Goal: Task Accomplishment & Management: Manage account settings

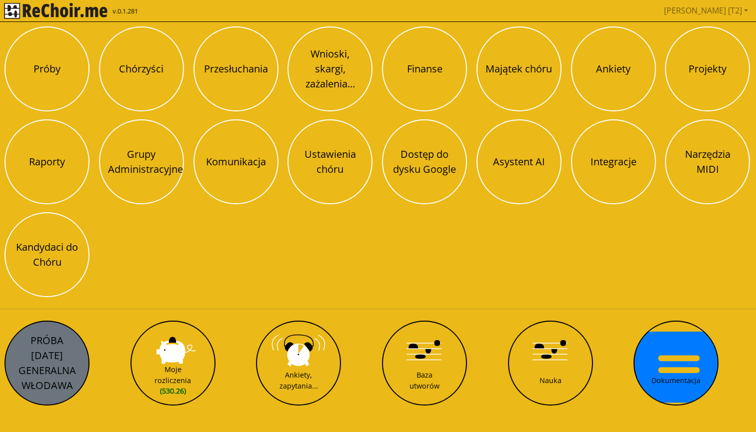
click at [66, 336] on button "PRÓBA [DATE] GENERALNA WŁODAWA" at bounding box center [46, 363] width 85 height 85
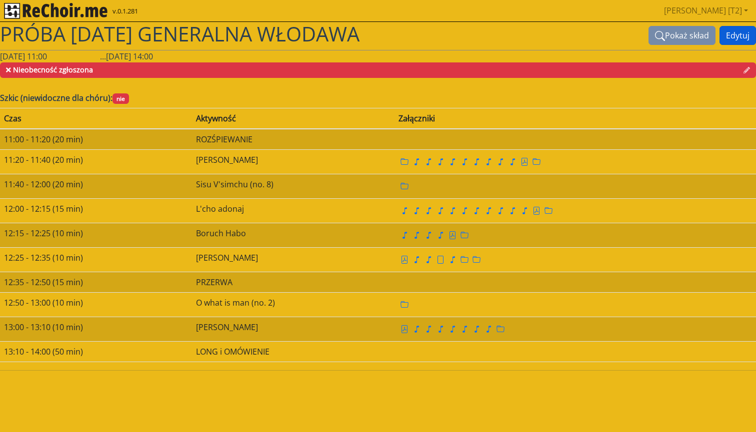
click at [738, 30] on button "Edytuj" at bounding box center [737, 35] width 36 height 19
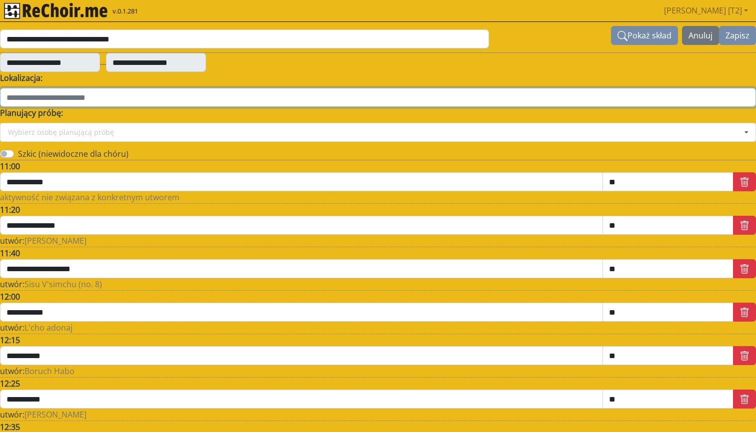
click at [67, 97] on input "text" at bounding box center [378, 97] width 756 height 19
type input "*******"
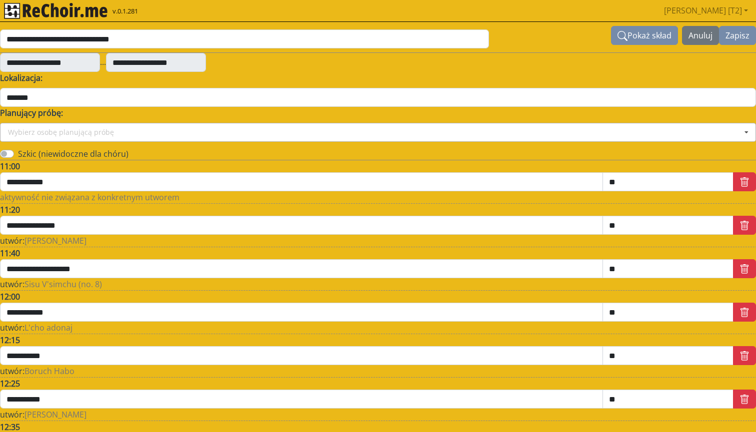
click at [24, 129] on div "Wybierz osobę planującą próbę" at bounding box center [61, 132] width 106 height 7
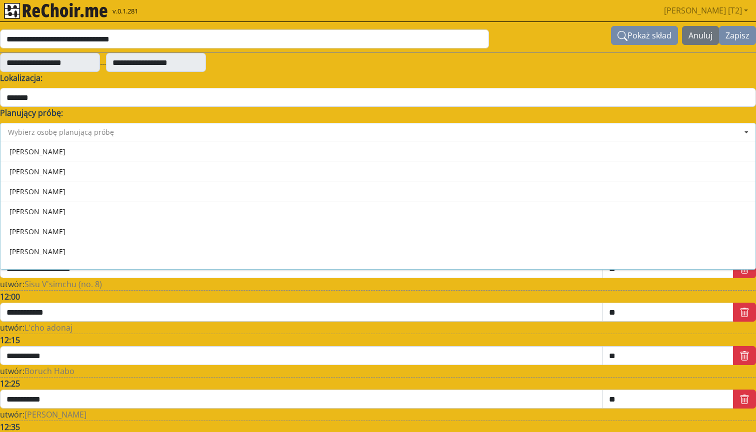
click at [24, 128] on input at bounding box center [378, 132] width 755 height 18
click at [40, 115] on label "Planujący próbę:" at bounding box center [31, 113] width 63 height 12
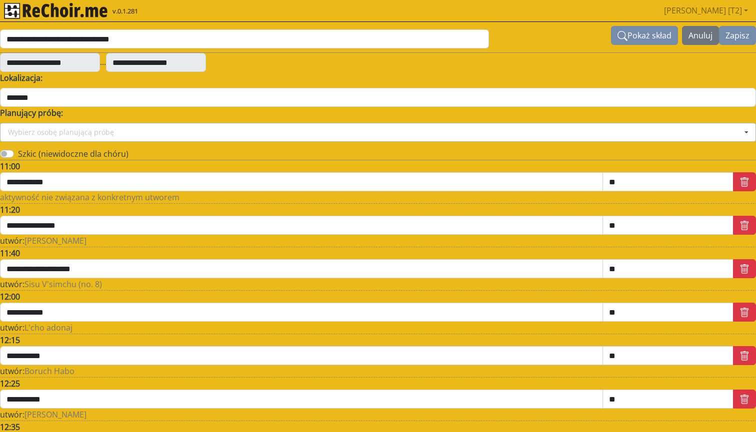
click at [42, 136] on div "Wybierz osobę planującą próbę" at bounding box center [61, 132] width 106 height 7
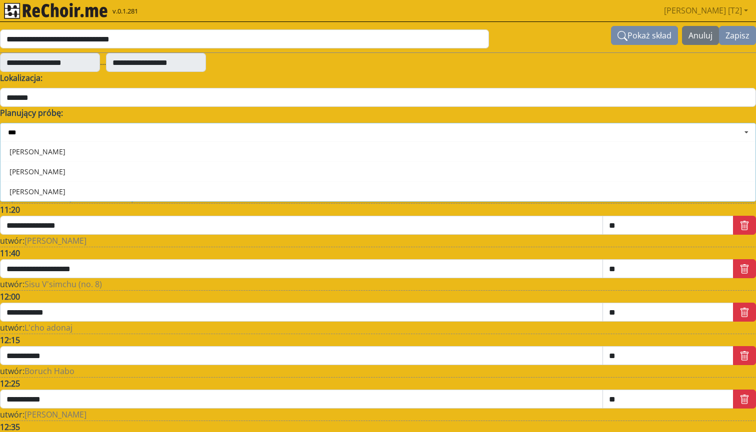
type input "****"
click at [39, 190] on div "[PERSON_NAME]" at bounding box center [377, 191] width 755 height 20
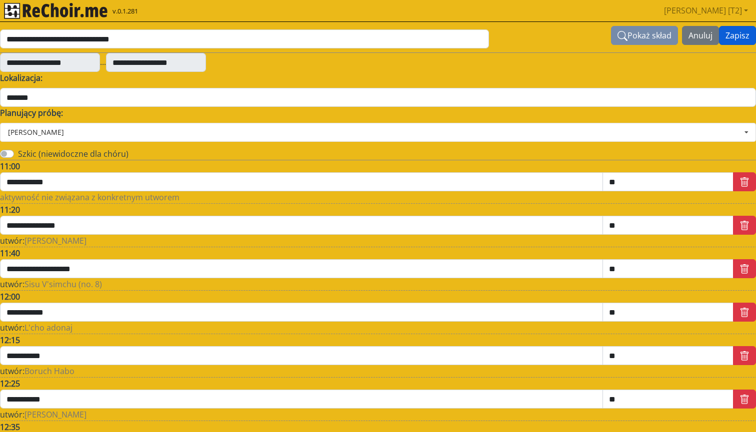
click at [753, 32] on button "Zapisz" at bounding box center [737, 35] width 37 height 19
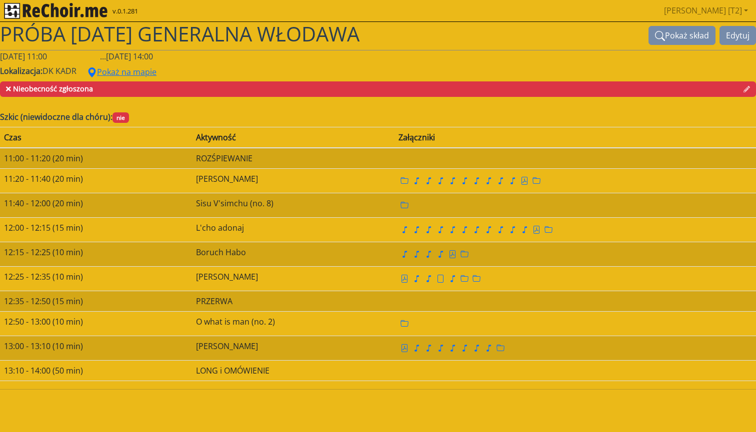
click at [30, 10] on img "rekłajer mi" at bounding box center [55, 11] width 103 height 16
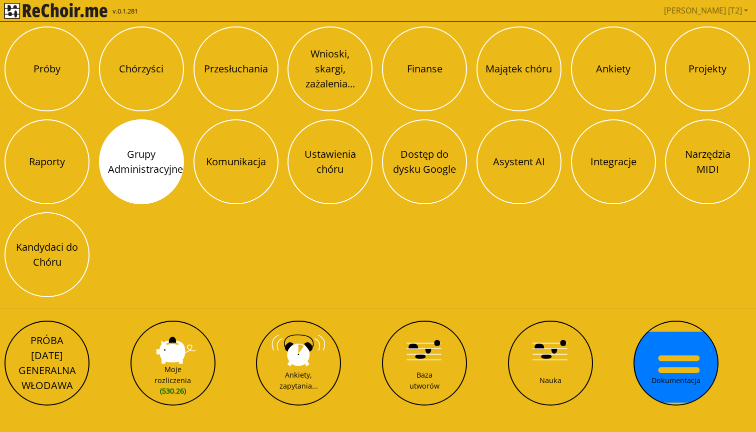
click at [126, 173] on button "Grupy Administracyjne" at bounding box center [141, 161] width 85 height 85
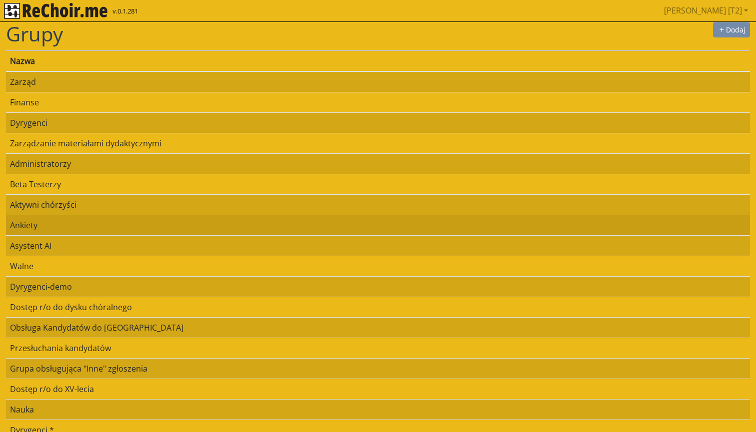
click at [57, 222] on td "Ankiety" at bounding box center [378, 225] width 744 height 20
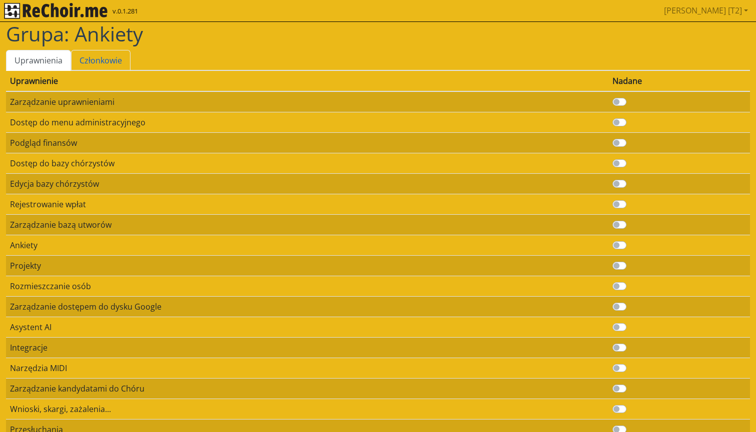
click at [113, 52] on link "Członkowie" at bounding box center [100, 60] width 59 height 21
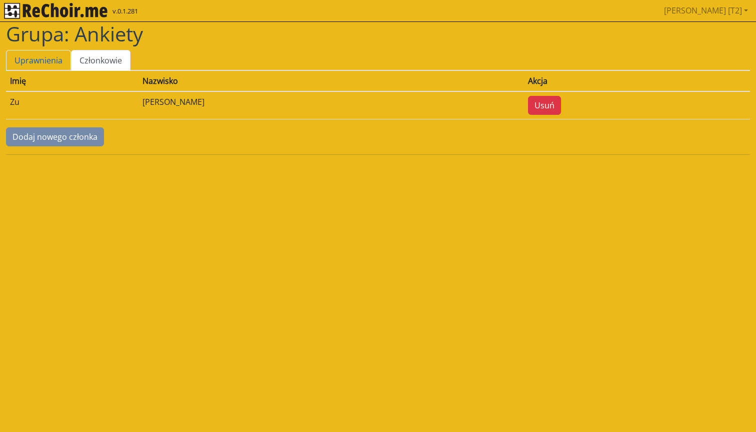
click at [52, 60] on link "Uprawnienia" at bounding box center [38, 60] width 65 height 21
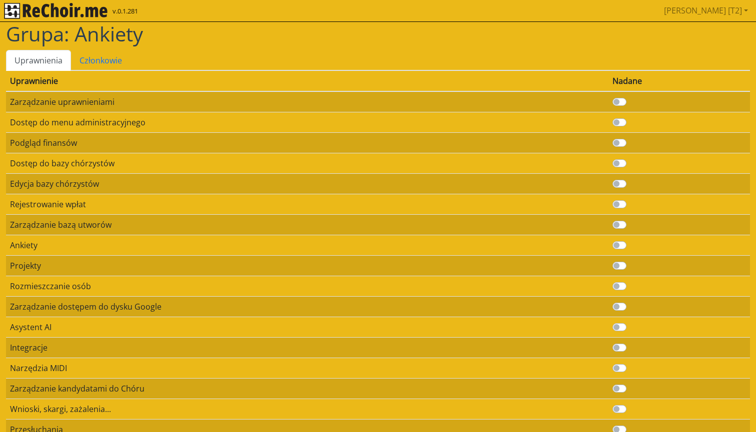
click at [54, 18] on img "rekłajer mi" at bounding box center [55, 11] width 103 height 16
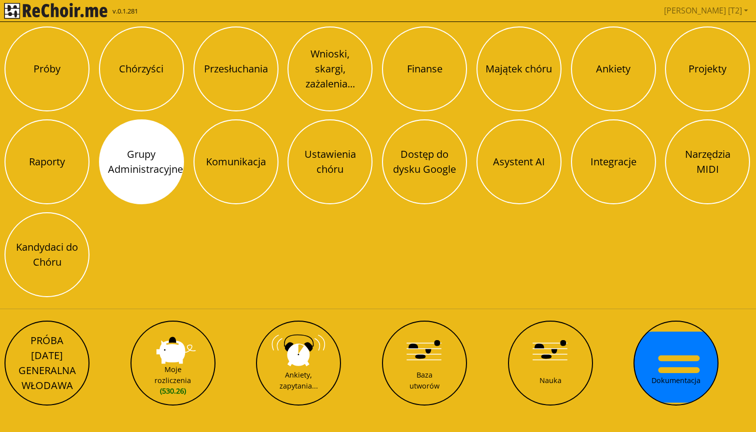
click at [150, 166] on button "Grupy Administracyjne" at bounding box center [141, 161] width 85 height 85
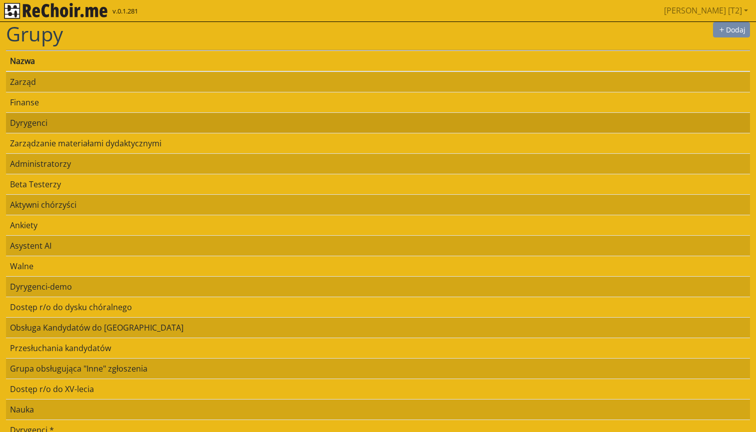
click at [59, 126] on td "Dyrygenci" at bounding box center [378, 122] width 744 height 20
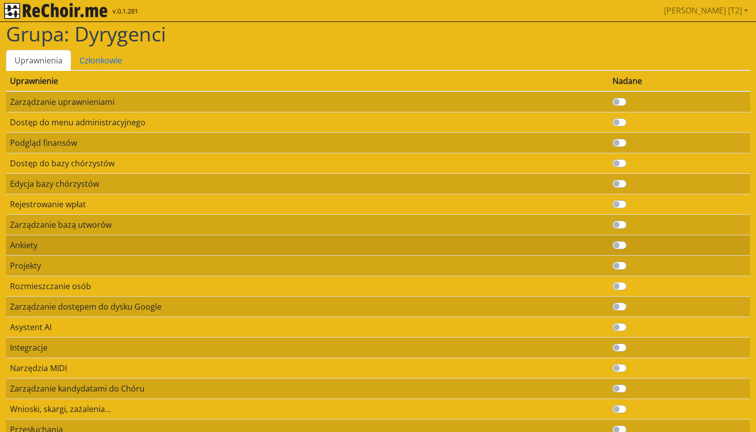
click at [630, 239] on label at bounding box center [630, 239] width 0 height 0
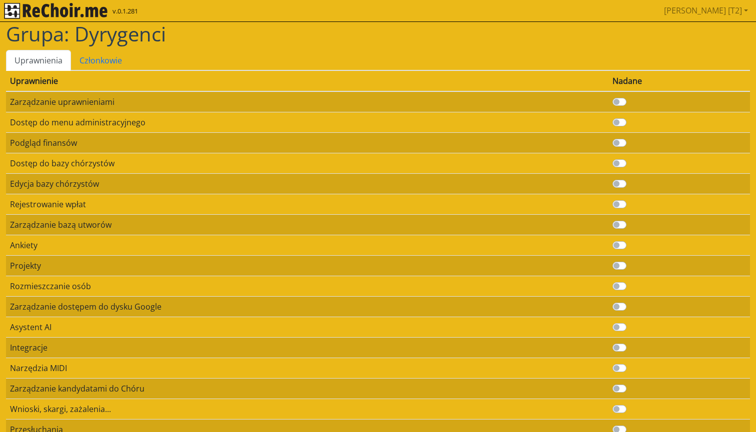
click at [70, 10] on img "rekłajer mi" at bounding box center [55, 11] width 103 height 16
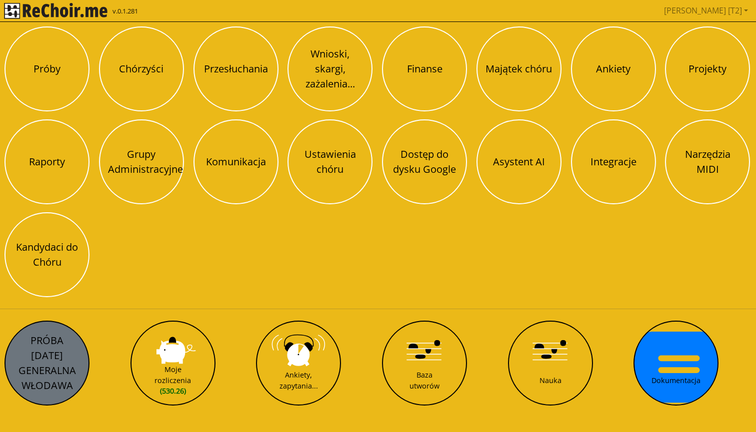
click at [32, 385] on button "PRÓBA [DATE] GENERALNA WŁODAWA" at bounding box center [46, 363] width 85 height 85
